Goal: Find specific page/section: Find specific page/section

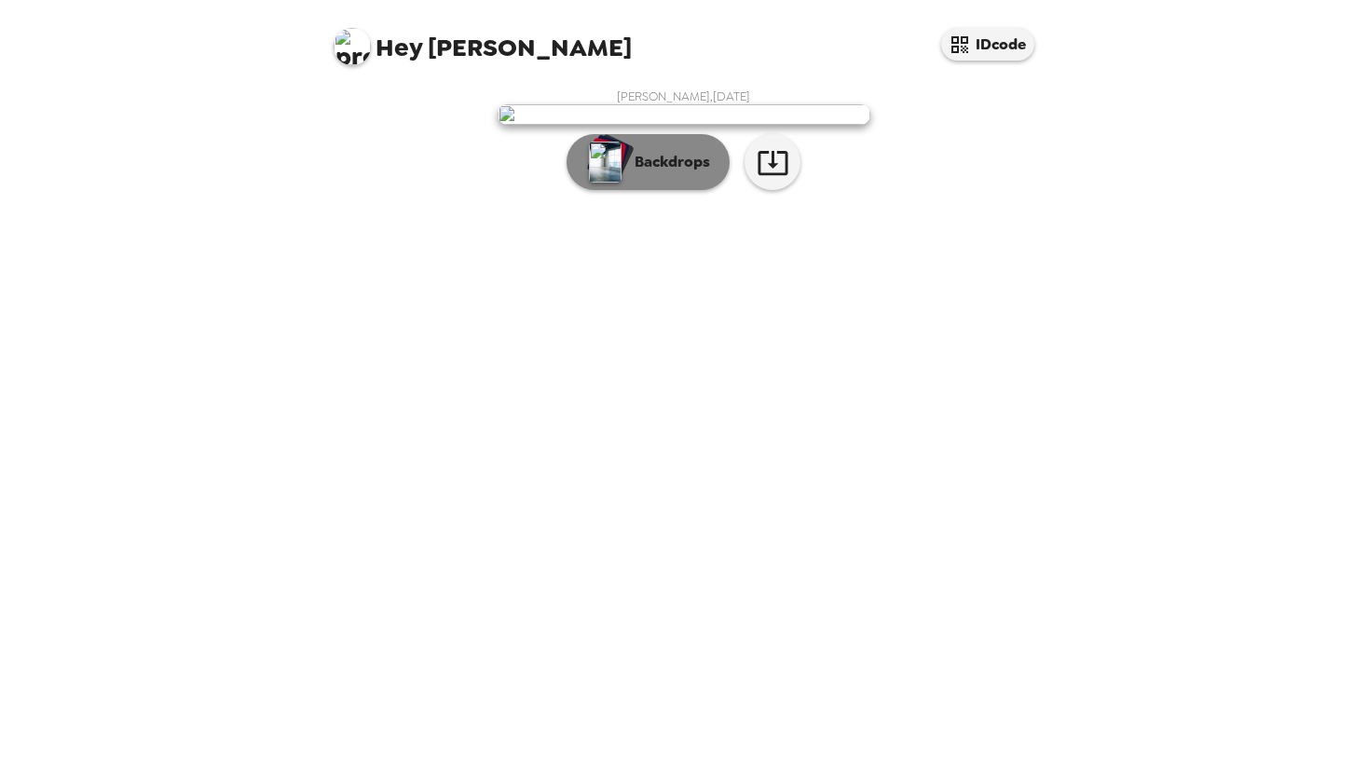
click at [658, 173] on p "Backdrops" at bounding box center [667, 162] width 85 height 22
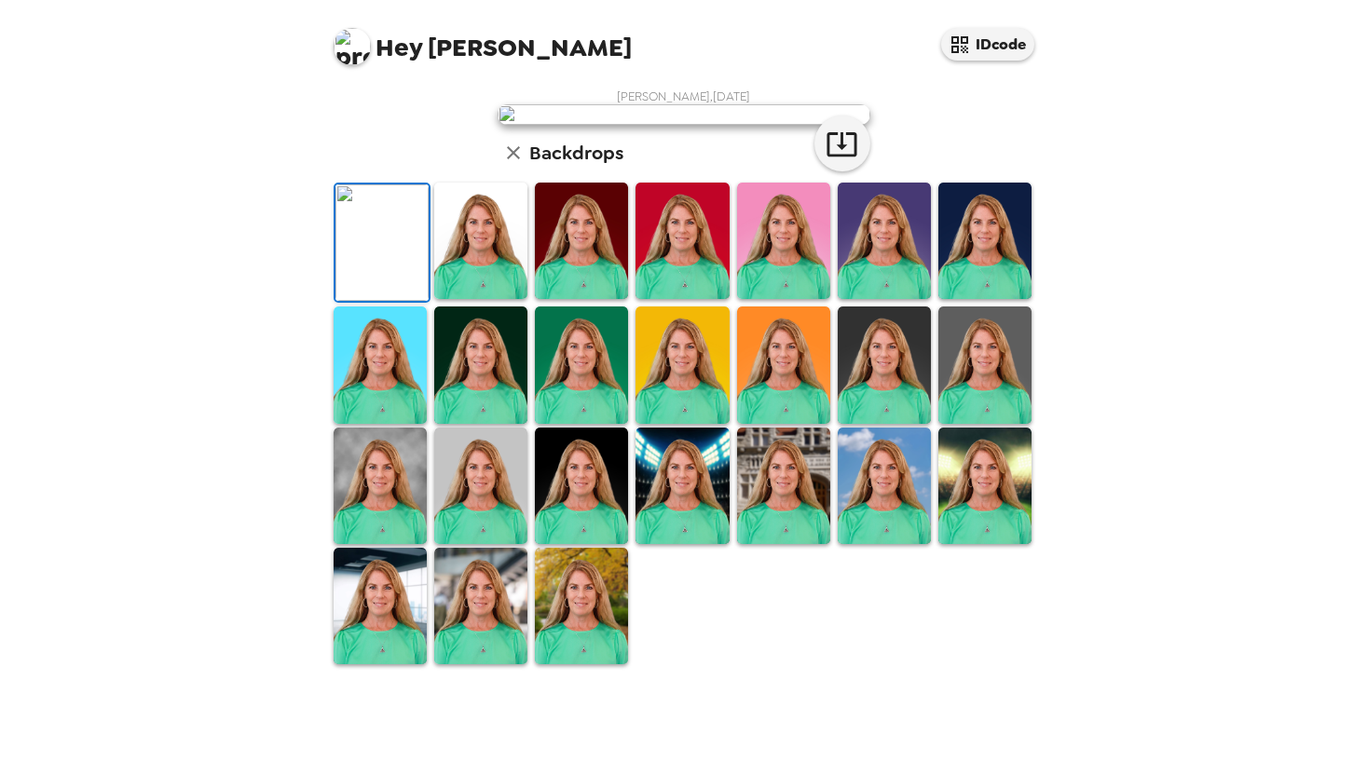
click at [594, 299] on img at bounding box center [581, 241] width 93 height 116
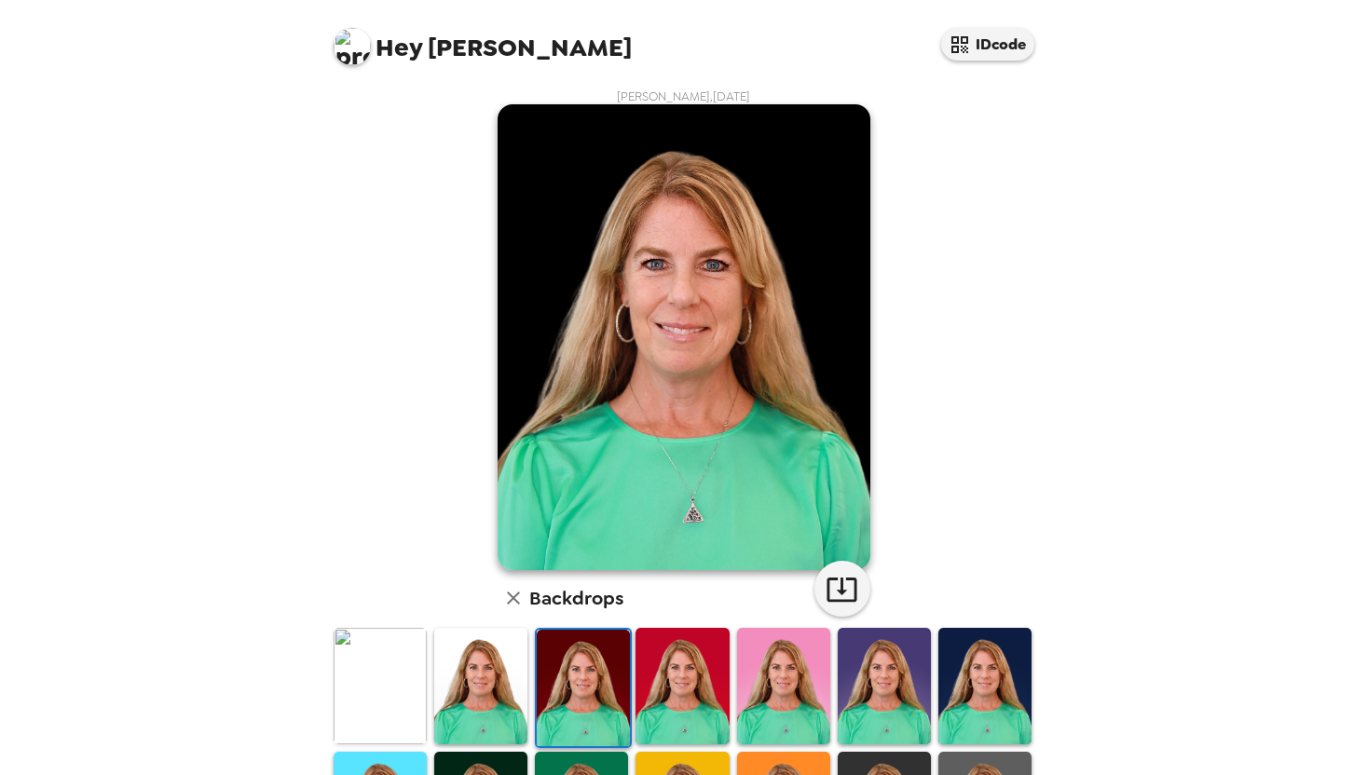
click at [501, 652] on img at bounding box center [480, 686] width 93 height 116
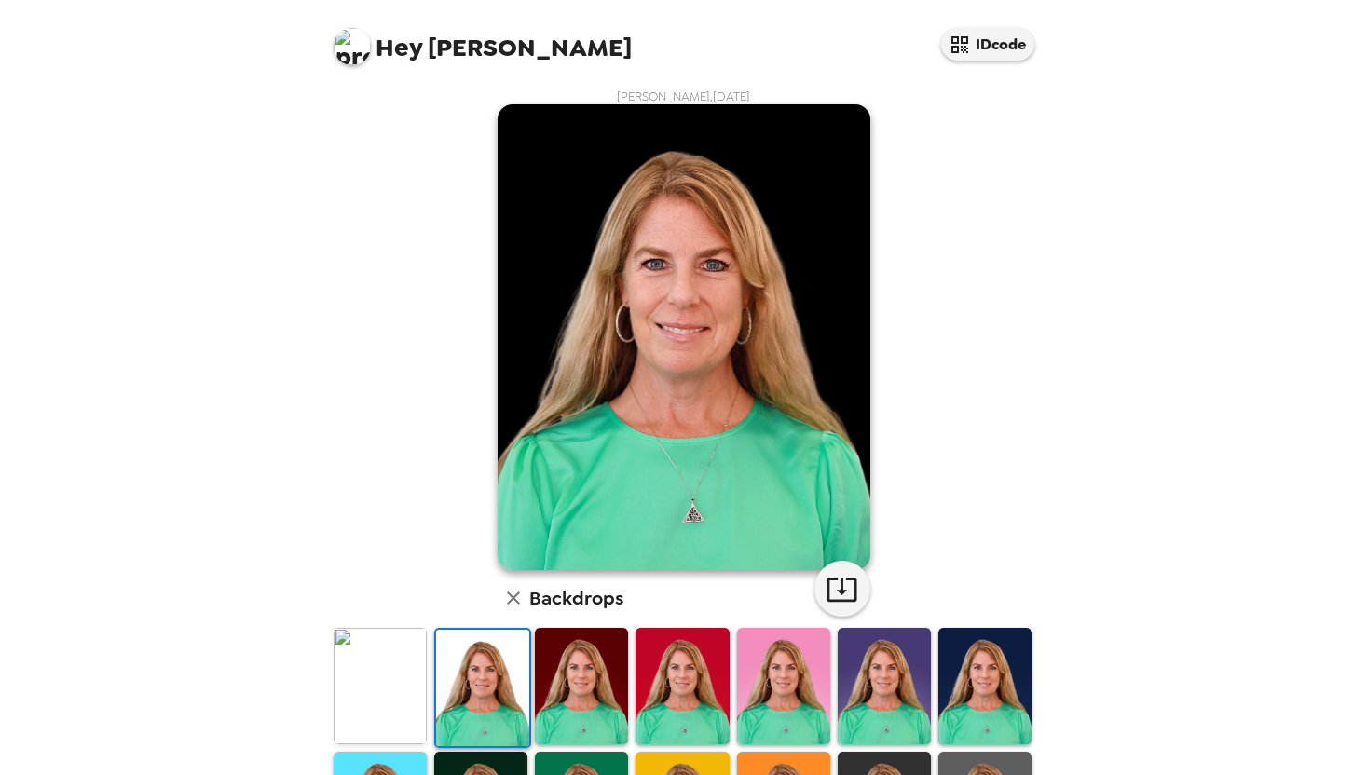
click at [955, 388] on div "Megan Hessee , 10-18-2024 Backdrops" at bounding box center [684, 600] width 708 height 1023
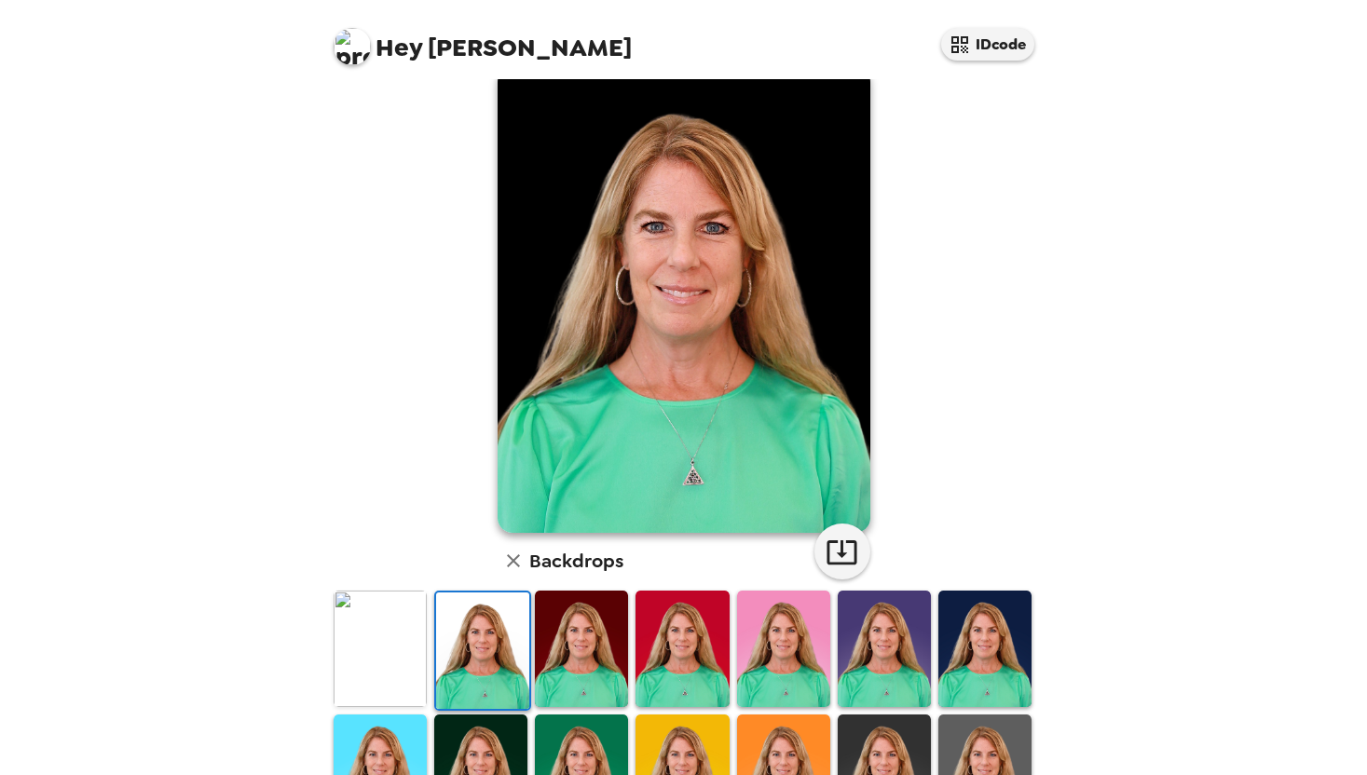
scroll to position [75, 0]
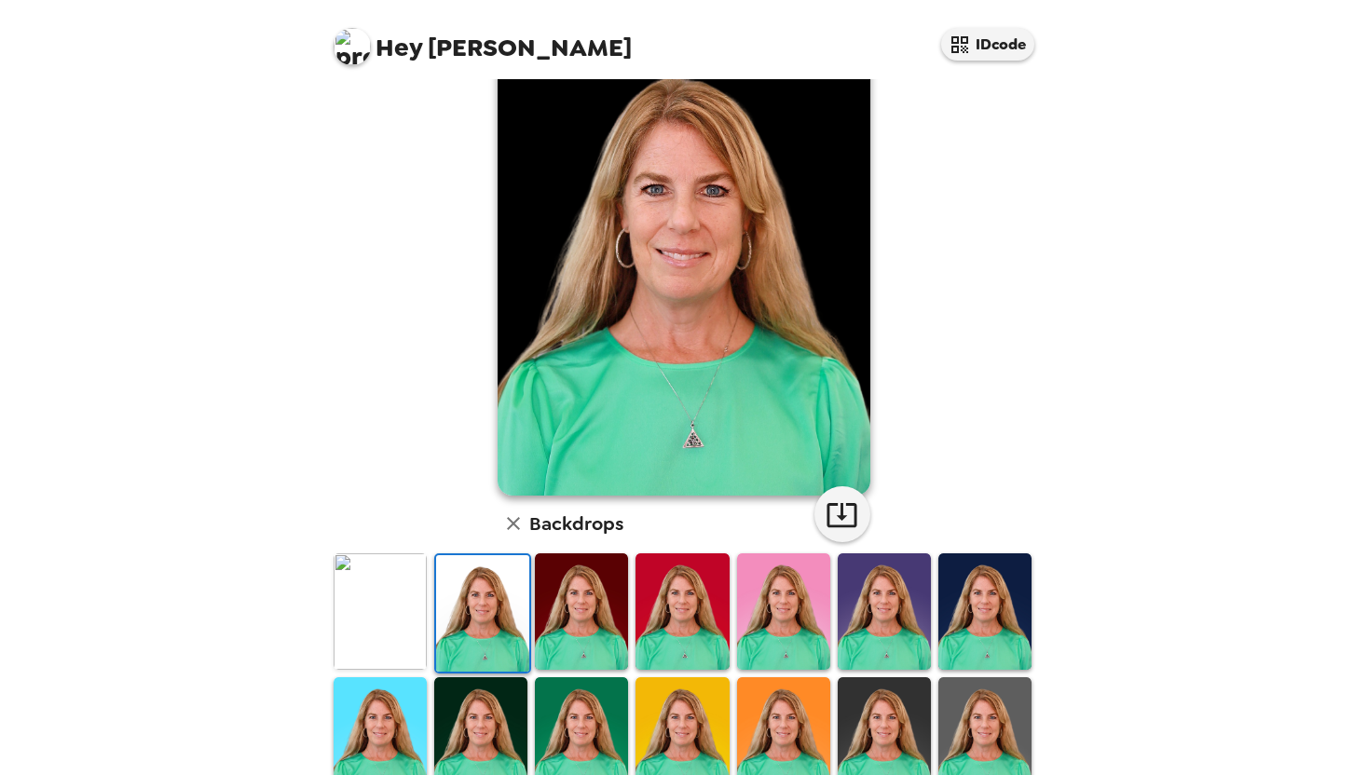
click at [458, 582] on img at bounding box center [482, 613] width 93 height 116
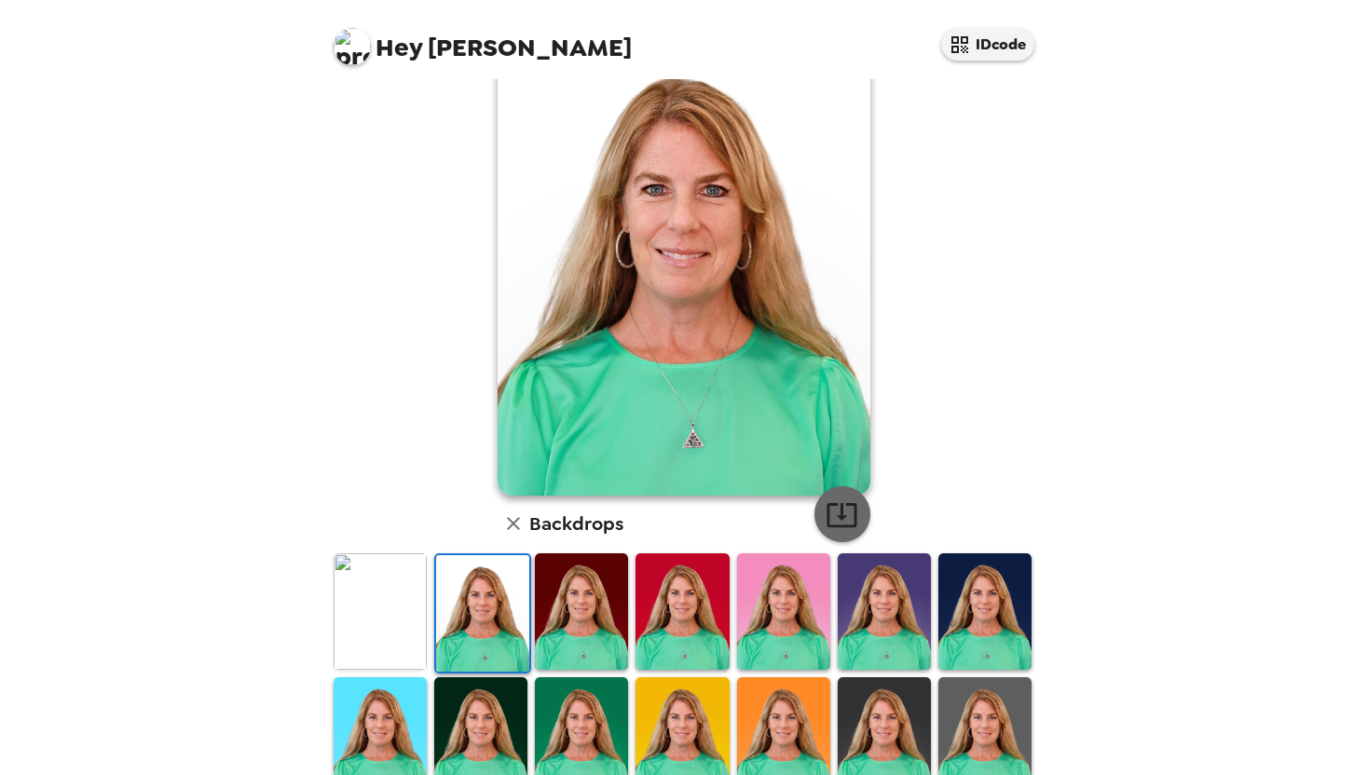
click at [853, 525] on icon "button" at bounding box center [842, 514] width 33 height 33
click at [1110, 474] on div "Hey Megan IDcode Megan Hessee , 10-18-2024 Backdrops" at bounding box center [683, 387] width 1367 height 775
